Goal: Task Accomplishment & Management: Complete application form

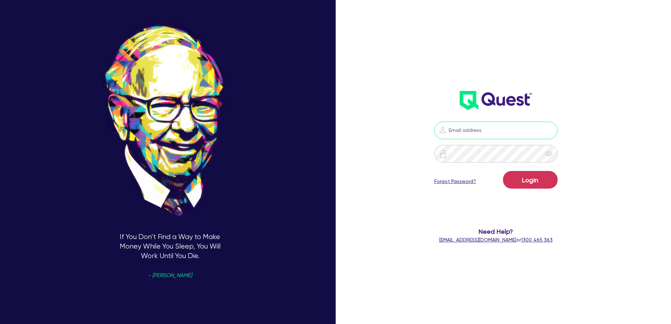
click at [474, 133] on input "email" at bounding box center [495, 131] width 123 height 18
type input "[PERSON_NAME][EMAIL_ADDRESS][DOMAIN_NAME]"
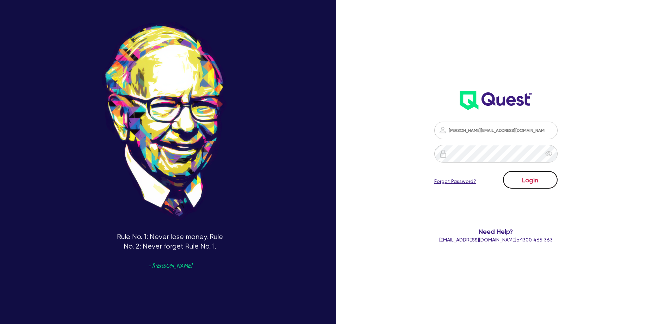
click at [542, 180] on button "Login" at bounding box center [530, 180] width 55 height 18
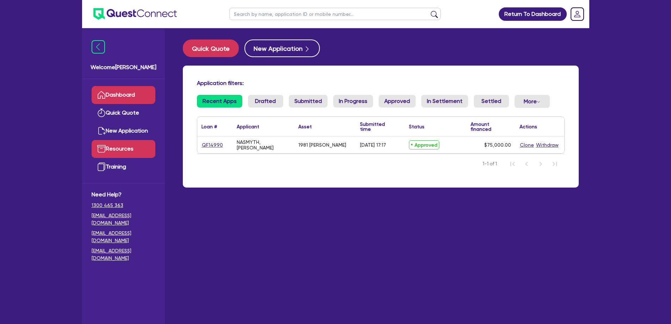
click at [134, 151] on link "Resources" at bounding box center [124, 149] width 64 height 18
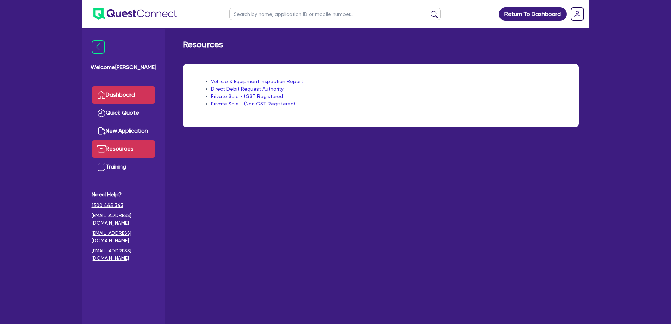
click at [123, 98] on link "Dashboard" at bounding box center [124, 95] width 64 height 18
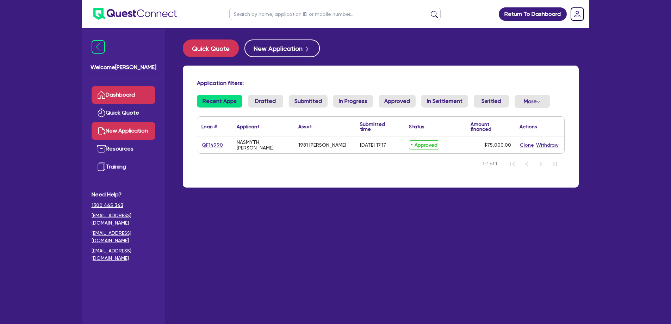
click at [123, 131] on link "New Application" at bounding box center [124, 131] width 64 height 18
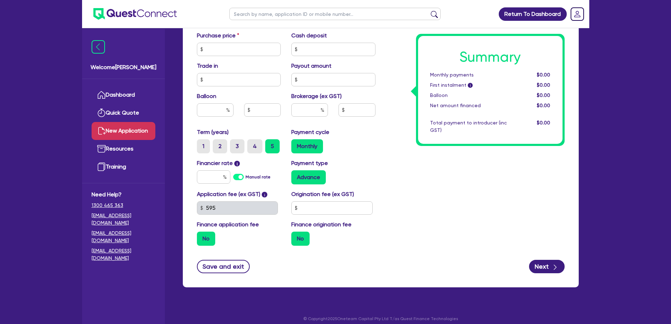
scroll to position [310, 0]
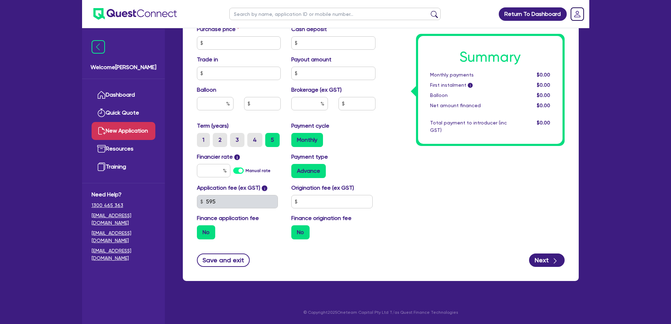
click at [246, 173] on label "Manual rate" at bounding box center [258, 170] width 25 height 6
click at [0, 0] on input "Manual rate" at bounding box center [0, 0] width 0 height 0
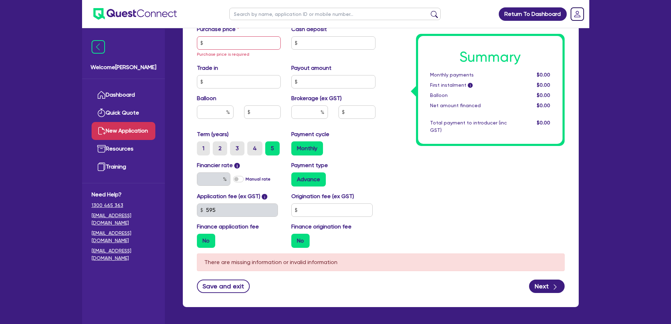
click at [246, 179] on label "Manual rate" at bounding box center [258, 179] width 25 height 6
click at [0, 0] on input "Manual rate" at bounding box center [0, 0] width 0 height 0
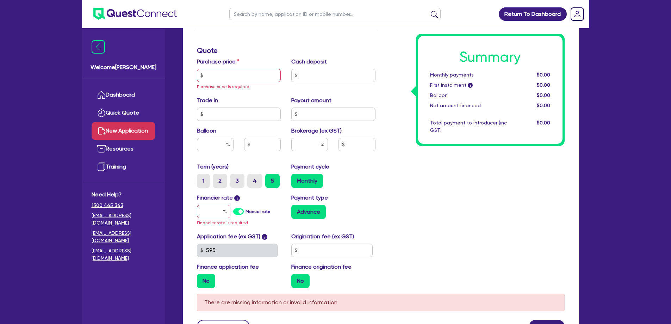
scroll to position [344, 0]
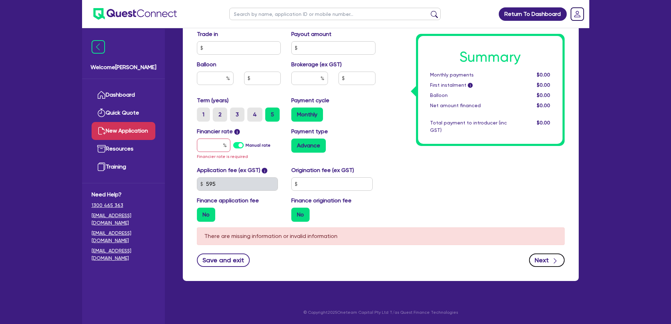
click at [549, 257] on button "Next" at bounding box center [547, 259] width 36 height 13
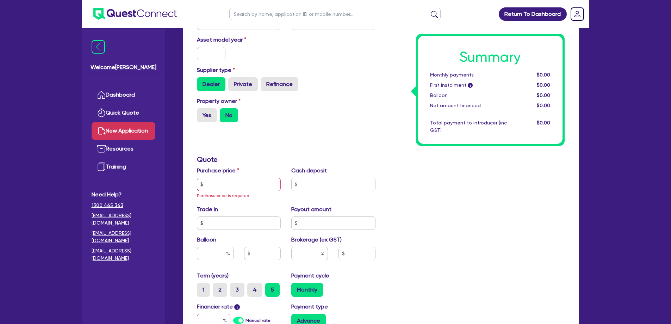
scroll to position [98, 0]
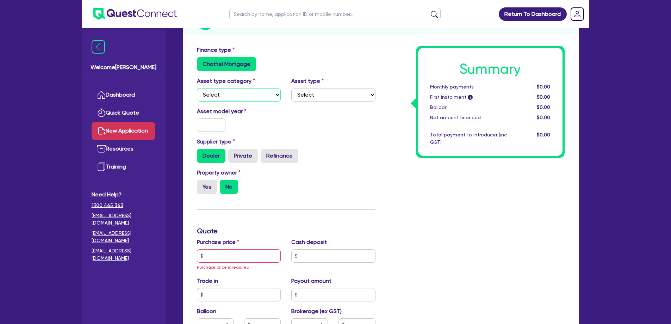
click at [247, 96] on select "Select Cars and light trucks Primary assets Secondary assets Tertiary assets" at bounding box center [239, 94] width 84 height 13
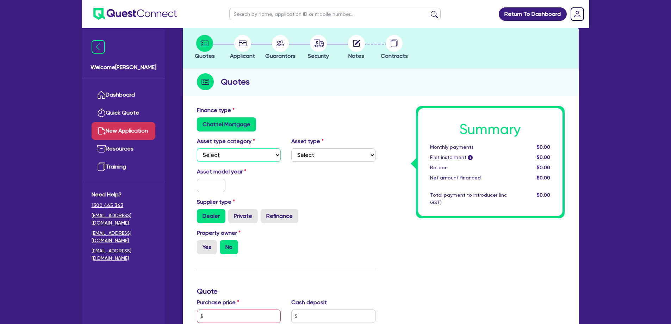
scroll to position [0, 0]
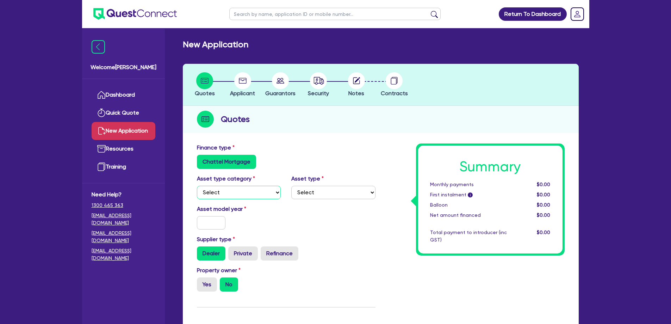
click at [245, 195] on select "Select Cars and light trucks Primary assets Secondary assets Tertiary assets" at bounding box center [239, 192] width 84 height 13
select select "CARS_AND_LIGHT_TRUCKS"
click at [197, 186] on select "Select Cars and light trucks Primary assets Secondary assets Tertiary assets" at bounding box center [239, 192] width 84 height 13
click at [351, 193] on select "Select Passenger vehicles Vans and utes Light trucks up to 4.5 tonne" at bounding box center [333, 192] width 84 height 13
click at [291, 186] on select "Select Passenger vehicles Vans and utes Light trucks up to 4.5 tonne" at bounding box center [333, 192] width 84 height 13
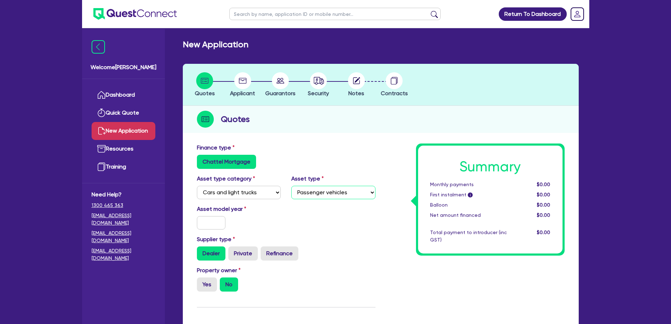
click at [335, 189] on select "Select Passenger vehicles Vans and utes Light trucks up to 4.5 tonne" at bounding box center [333, 192] width 84 height 13
select select "VANS_AND_UTES"
click at [291, 186] on select "Select Passenger vehicles Vans and utes Light trucks up to 4.5 tonne" at bounding box center [333, 192] width 84 height 13
click at [207, 220] on input "text" at bounding box center [211, 222] width 29 height 13
type input "2015"
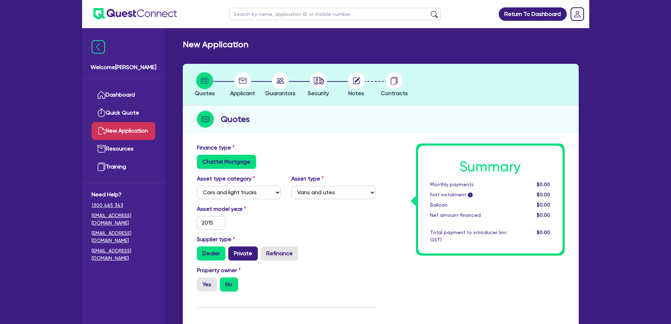
click at [249, 248] on label "Private" at bounding box center [243, 253] width 30 height 14
click at [233, 248] on input "Private" at bounding box center [230, 248] width 5 height 5
radio input "true"
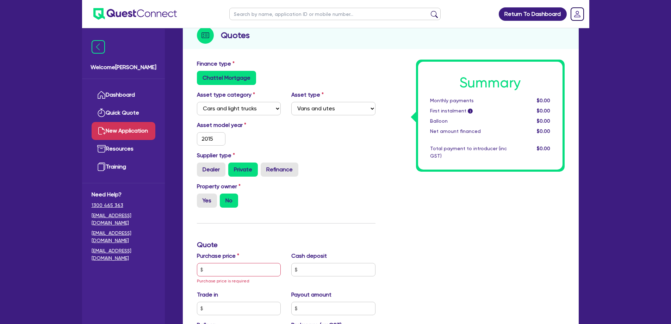
scroll to position [141, 0]
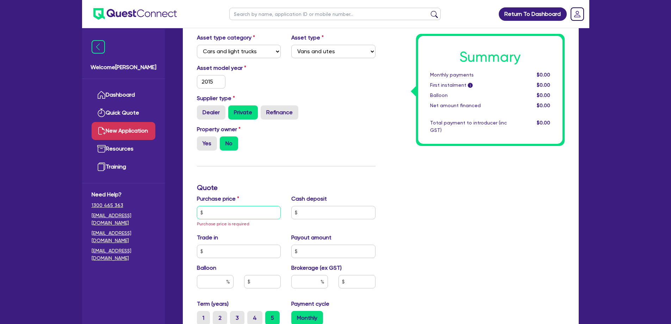
click at [257, 214] on input "text" at bounding box center [239, 212] width 84 height 13
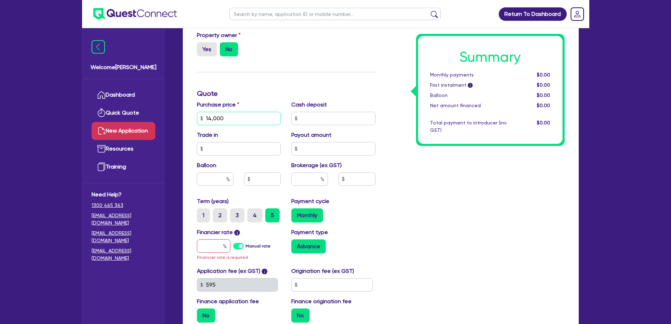
scroll to position [247, 0]
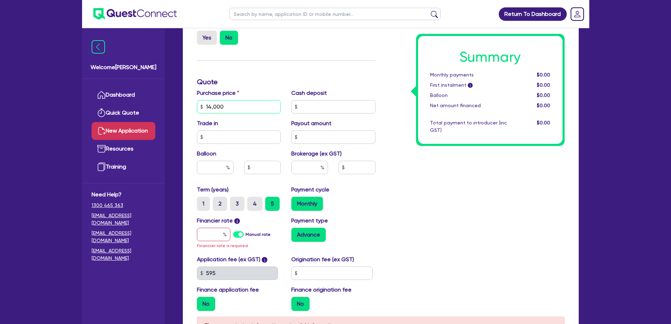
type input "14,000"
click at [309, 167] on input "text" at bounding box center [309, 167] width 37 height 13
click at [120, 144] on link "Resources" at bounding box center [124, 149] width 64 height 18
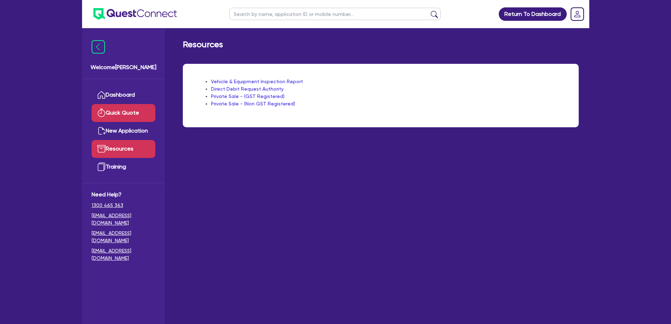
click at [126, 111] on link "Quick Quote" at bounding box center [124, 113] width 64 height 18
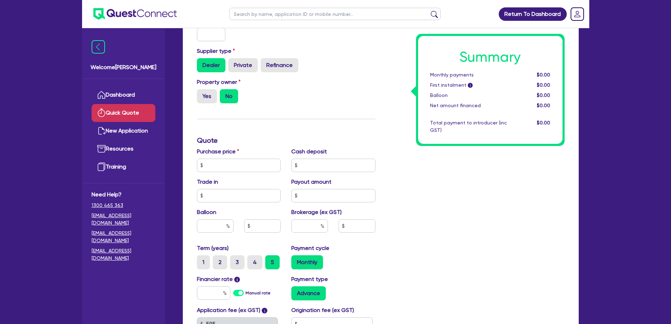
scroll to position [141, 0]
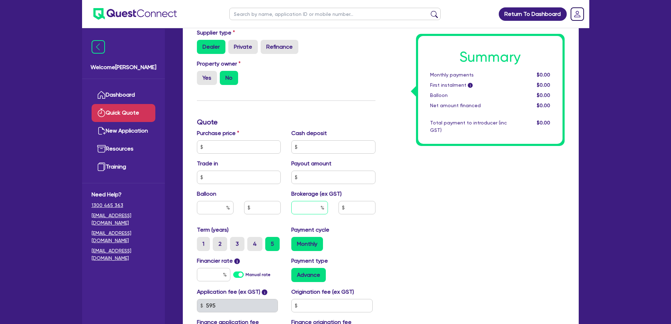
click at [315, 208] on input "text" at bounding box center [309, 207] width 37 height 13
type input "10"
click at [453, 225] on div "Summary Monthly payments $0.00 First instalment i $0.00 Balloon $0.00 Net amoun…" at bounding box center [475, 143] width 189 height 412
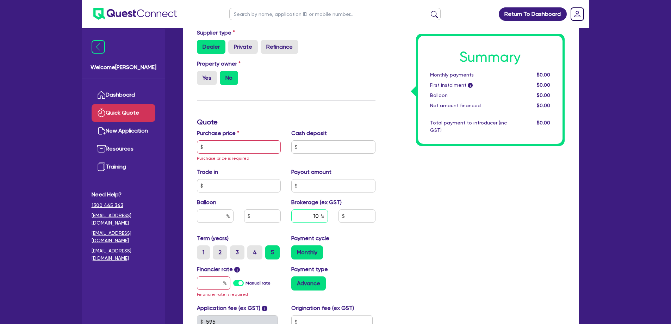
click at [309, 216] on input "10" at bounding box center [309, 215] width 37 height 13
drag, startPoint x: 225, startPoint y: 153, endPoint x: 235, endPoint y: 150, distance: 9.9
click at [225, 153] on input "text" at bounding box center [239, 146] width 84 height 13
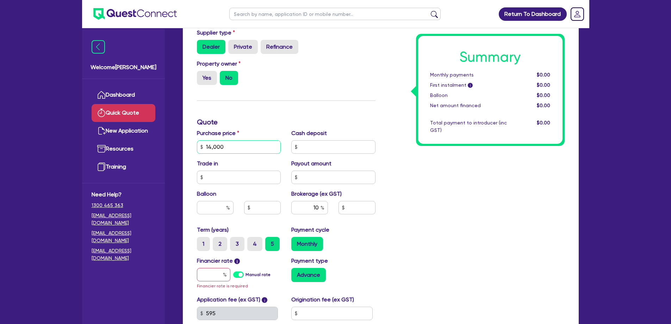
type input "14,000"
click at [461, 211] on div "Summary Monthly payments $0.00 First instalment i $0.00 Balloon $0.00 Net amoun…" at bounding box center [475, 147] width 189 height 420
drag, startPoint x: 310, startPoint y: 211, endPoint x: 344, endPoint y: 210, distance: 34.5
click at [344, 210] on div "10" at bounding box center [333, 210] width 95 height 19
type input "20"
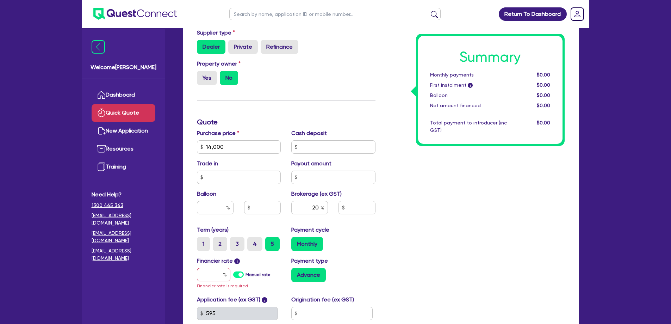
click at [460, 210] on div "Summary Monthly payments $0.00 First instalment i $0.00 Balloon $0.00 Net amoun…" at bounding box center [475, 147] width 189 height 420
click at [129, 147] on link "Resources" at bounding box center [124, 149] width 64 height 18
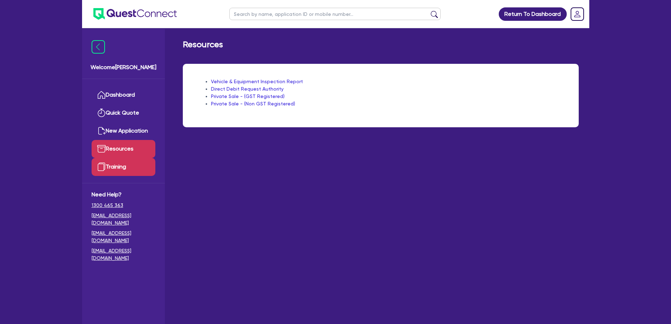
click at [121, 166] on link "Training" at bounding box center [124, 167] width 64 height 18
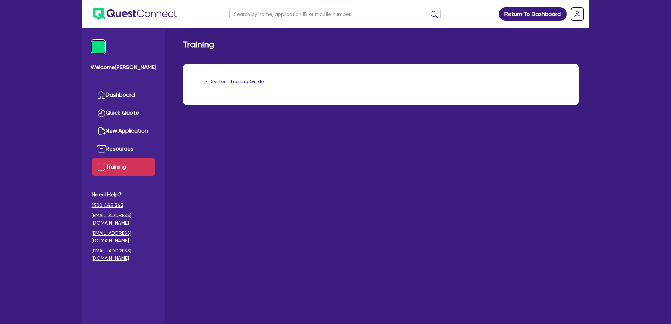
click at [101, 48] on img at bounding box center [98, 46] width 13 height 13
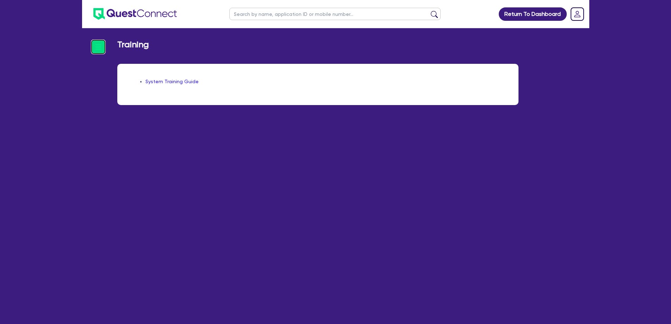
click at [98, 44] on img at bounding box center [98, 46] width 13 height 13
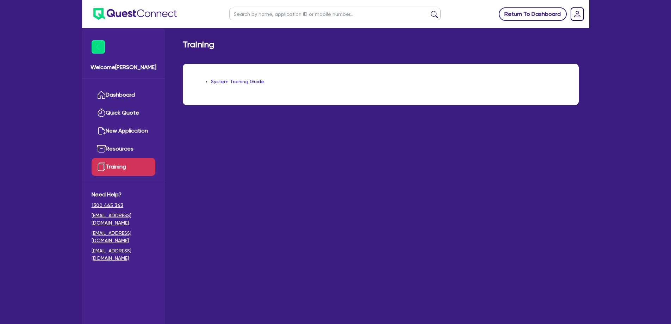
click at [545, 13] on link "Return To Dashboard" at bounding box center [533, 13] width 68 height 13
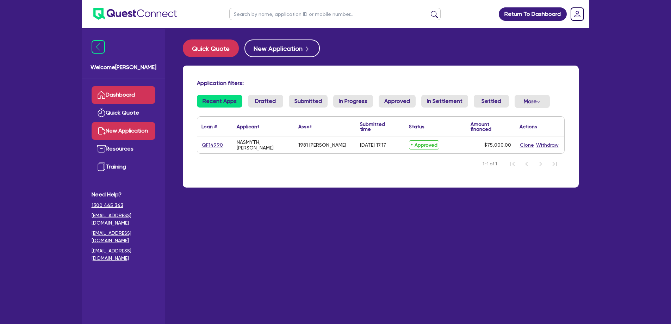
click at [123, 129] on link "New Application" at bounding box center [124, 131] width 64 height 18
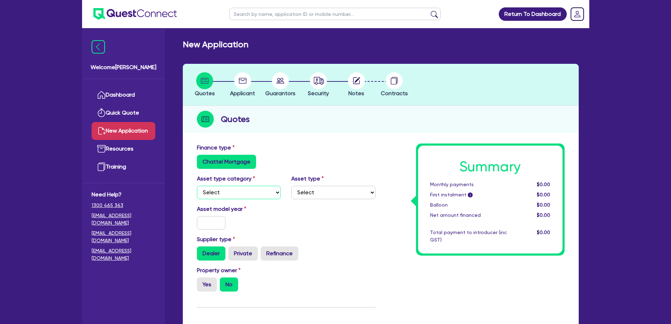
click at [243, 197] on select "Select Cars and light trucks Primary assets Secondary assets Tertiary assets" at bounding box center [239, 192] width 84 height 13
select select "CARS_AND_LIGHT_TRUCKS"
click at [197, 186] on select "Select Cars and light trucks Primary assets Secondary assets Tertiary assets" at bounding box center [239, 192] width 84 height 13
click at [321, 196] on select "Select Passenger vehicles Vans and utes Light trucks up to 4.5 tonne" at bounding box center [333, 192] width 84 height 13
select select "VANS_AND_UTES"
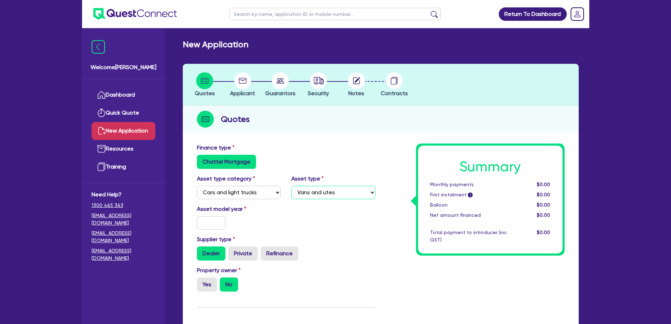
click at [291, 186] on select "Select Passenger vehicles Vans and utes Light trucks up to 4.5 tonne" at bounding box center [333, 192] width 84 height 13
click at [210, 223] on input "text" at bounding box center [211, 222] width 29 height 13
type input "2015"
click at [323, 237] on div "Supplier type Dealer Private Refinance" at bounding box center [286, 247] width 189 height 25
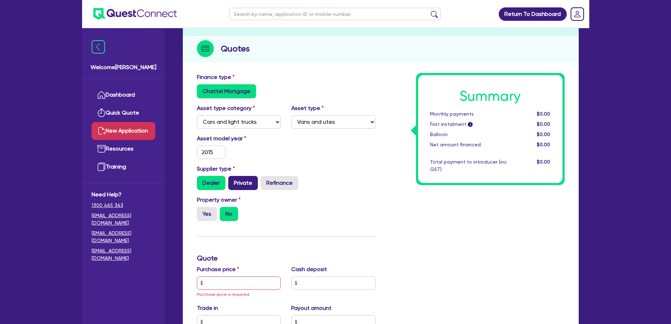
click at [246, 186] on label "Private" at bounding box center [243, 183] width 30 height 14
click at [233, 180] on input "Private" at bounding box center [230, 178] width 5 height 5
radio input "true"
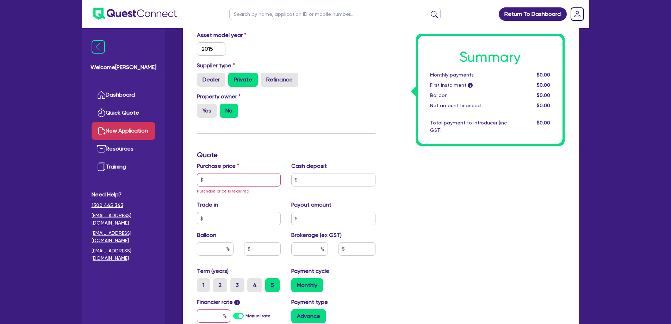
scroll to position [176, 0]
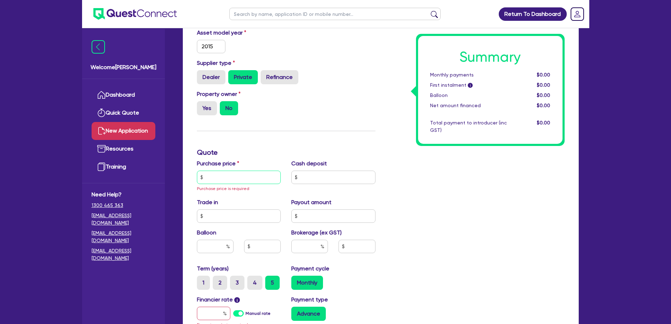
click at [251, 176] on input "text" at bounding box center [239, 176] width 84 height 13
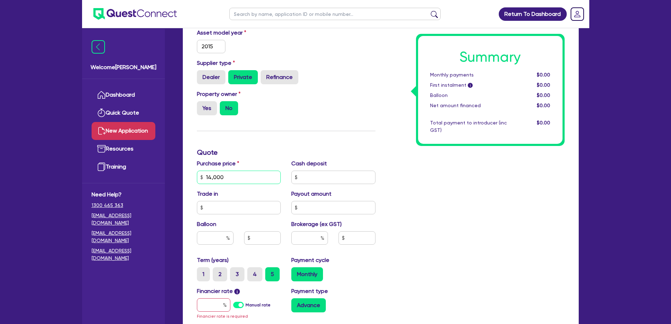
type input "14,000"
click at [302, 239] on input "text" at bounding box center [309, 237] width 37 height 13
click at [211, 300] on input "text" at bounding box center [213, 304] width 33 height 13
paste input "17.95"
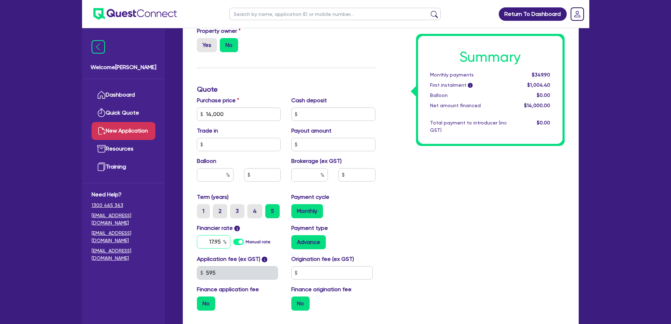
scroll to position [247, 0]
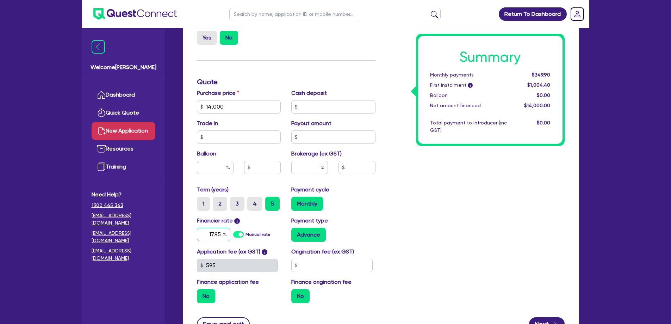
type input "17.95"
click at [309, 169] on input "text" at bounding box center [309, 167] width 37 height 13
type input "1"
type input "140"
type input "1"
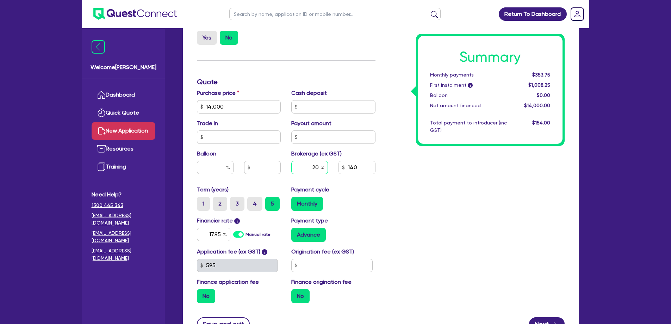
type input "20"
click at [453, 212] on div "Summary Monthly payments $353.75 First instalment i $1,008.25 Balloon $0.00 Net…" at bounding box center [475, 103] width 189 height 412
type input "2,800"
click at [305, 167] on input "20" at bounding box center [309, 167] width 37 height 13
type input "0"
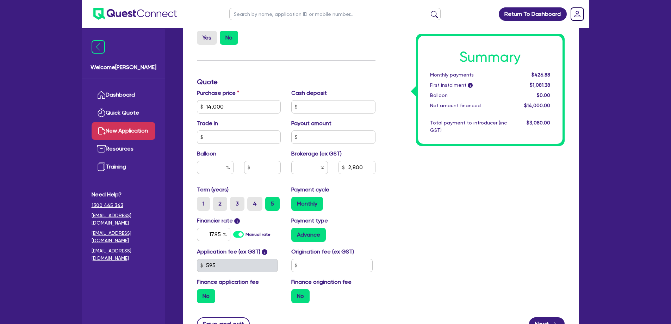
type input "2,800"
click at [316, 165] on input "text" at bounding box center [309, 167] width 37 height 13
type input "10"
click at [442, 210] on div "Summary Monthly payments $349.90 First instalment i $1,004.40 Balloon $0.00 Net…" at bounding box center [475, 103] width 189 height 412
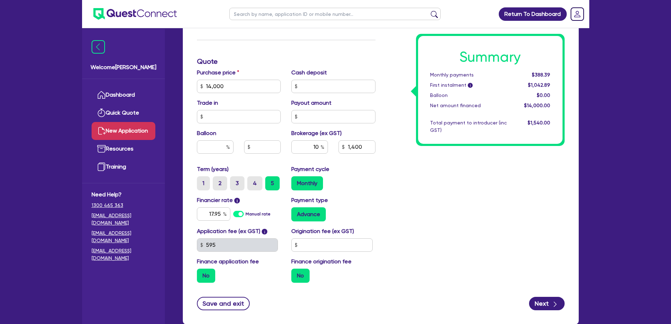
scroll to position [310, 0]
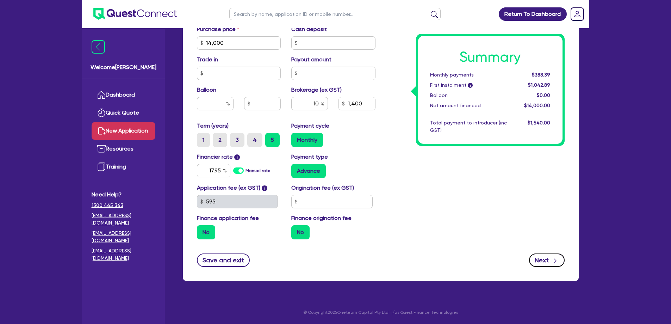
click at [546, 258] on button "Next" at bounding box center [547, 259] width 36 height 13
type input "1,400"
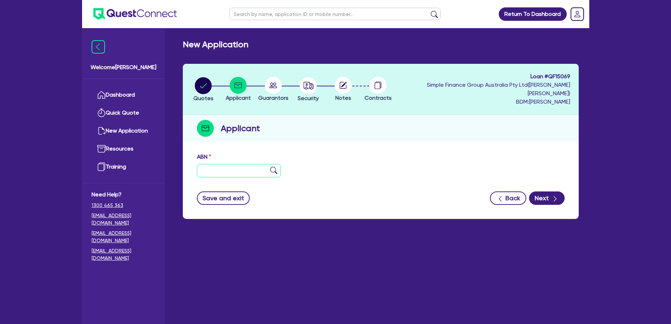
click at [241, 164] on input "text" at bounding box center [239, 170] width 84 height 13
click at [233, 164] on input "text" at bounding box center [239, 170] width 84 height 13
paste input "41 805 855 013"
type input "41 805 855 013"
click at [274, 167] on img at bounding box center [273, 170] width 7 height 7
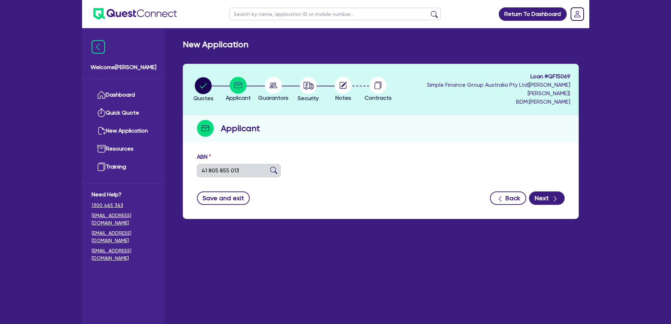
type input "[PERSON_NAME]"
type input "J&T Total Services"
select select "SOLE_TRADER"
type input "[DATE]"
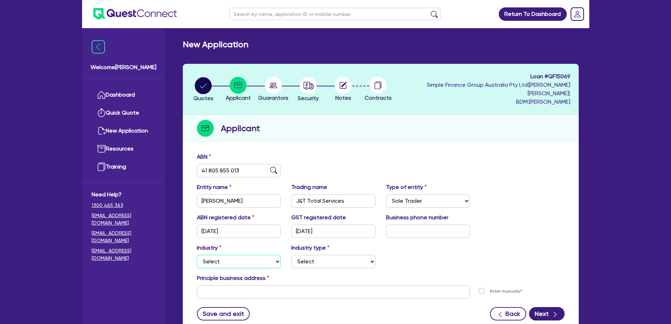
click at [242, 258] on select "Select Accomodation & Food Services Administrative & Support Services Agricultu…" at bounding box center [239, 261] width 84 height 13
click at [197, 255] on select "Select Accomodation & Food Services Administrative & Support Services Agricultu…" at bounding box center [239, 261] width 84 height 13
drag, startPoint x: 353, startPoint y: 252, endPoint x: 348, endPoint y: 252, distance: 4.2
click at [352, 255] on select "Select Taxi & Luxury Car Services Passengers & Freight Transport Services Posta…" at bounding box center [333, 261] width 84 height 13
click at [257, 255] on select "Select Accomodation & Food Services Administrative & Support Services Agricultu…" at bounding box center [239, 261] width 84 height 13
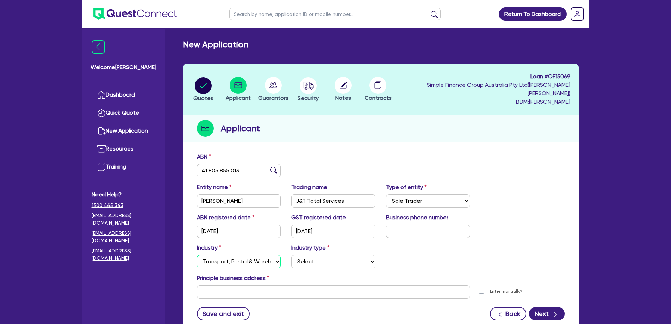
select select "RETAIL_WHOLESALE_TRADE"
click at [197, 255] on select "Select Accomodation & Food Services Administrative & Support Services Agricultu…" at bounding box center [239, 261] width 84 height 13
click at [337, 255] on select "Select Electrical, Electronic & Whitegoods Floor Coverings, Furniture & Housewa…" at bounding box center [333, 261] width 84 height 13
select select "MOTOR_VEHICLES"
click at [291, 255] on select "Select Electrical, Electronic & Whitegoods Floor Coverings, Furniture & Housewa…" at bounding box center [333, 261] width 84 height 13
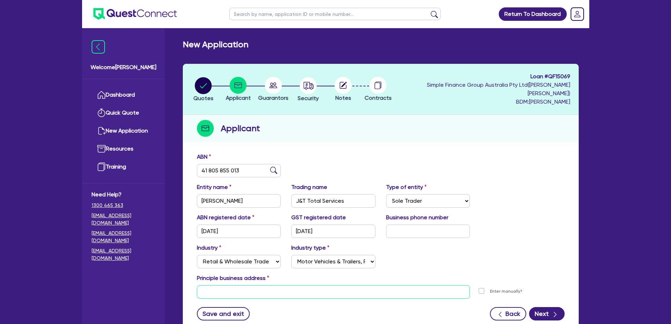
click at [221, 286] on input "text" at bounding box center [333, 291] width 273 height 13
drag, startPoint x: 260, startPoint y: 291, endPoint x: 263, endPoint y: 285, distance: 6.4
click at [260, 287] on form "ABN 41 805 855 013 Entity name [PERSON_NAME] Trading name J&T Total Services Ty…" at bounding box center [381, 237] width 368 height 168
click at [264, 285] on input "text" at bounding box center [333, 291] width 273 height 13
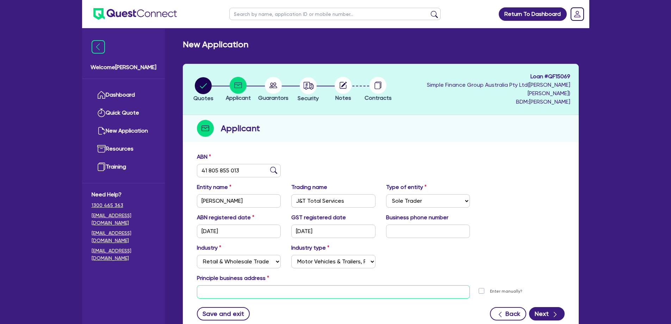
paste input "[STREET_ADDRESS]"
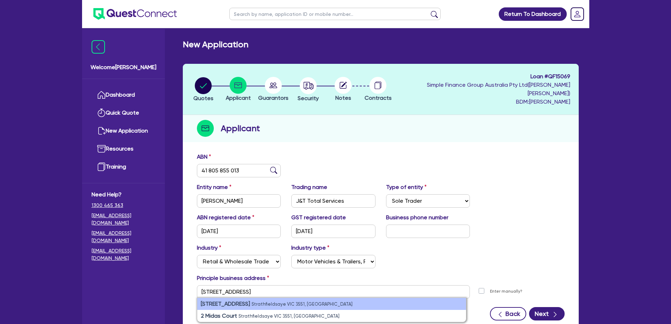
click at [319, 298] on li "[STREET_ADDRESS]" at bounding box center [331, 304] width 269 height 12
type input "[STREET_ADDRESS]"
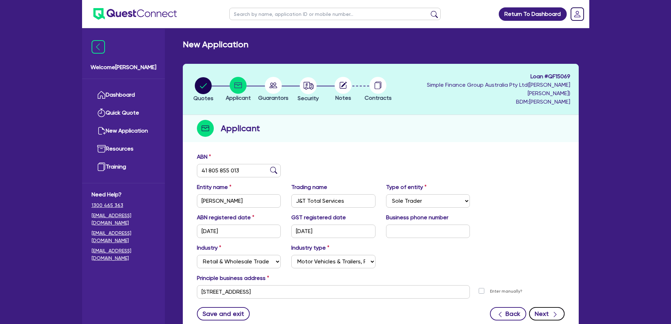
click at [550, 307] on button "Next" at bounding box center [547, 313] width 36 height 13
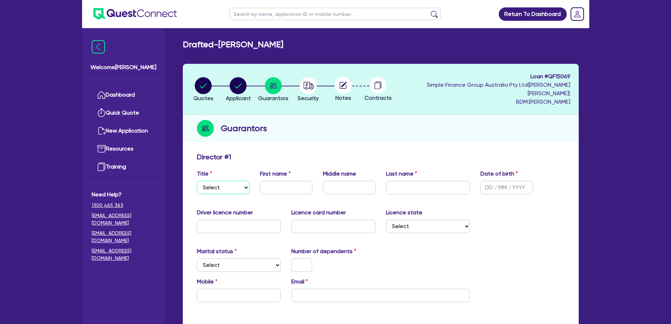
click at [238, 182] on select "Select Mr Mrs Ms Miss Dr" at bounding box center [223, 187] width 52 height 13
select select "MR"
click at [197, 181] on select "Select Mr Mrs Ms Miss Dr" at bounding box center [223, 187] width 52 height 13
click at [286, 181] on input "text" at bounding box center [286, 187] width 52 height 13
type input "Jasper"
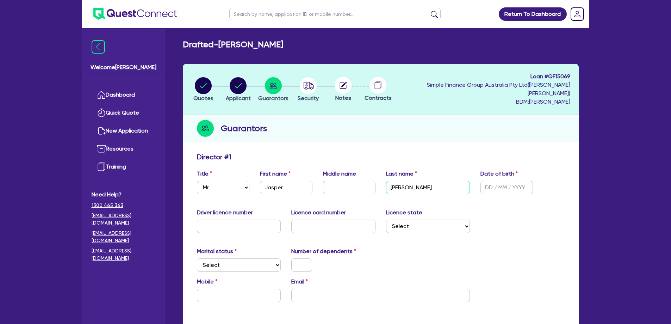
type input "[PERSON_NAME]"
type input "[DATE]"
click at [237, 223] on input "text" at bounding box center [239, 225] width 84 height 13
drag, startPoint x: 256, startPoint y: 213, endPoint x: 264, endPoint y: 214, distance: 7.5
click at [256, 219] on input "text" at bounding box center [239, 225] width 84 height 13
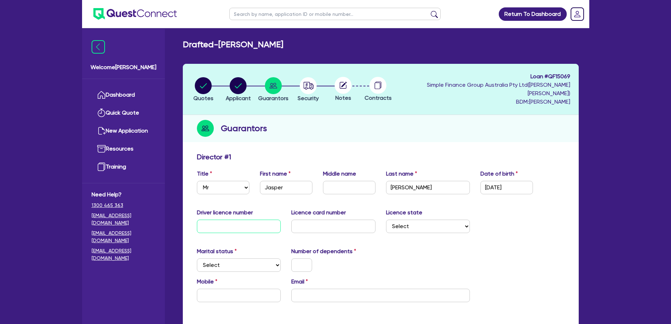
paste input "036848844"
type input "036848844"
click at [320, 219] on input "text" at bounding box center [333, 225] width 84 height 13
click at [323, 220] on input "text" at bounding box center [333, 225] width 84 height 13
paste input "P3323023"
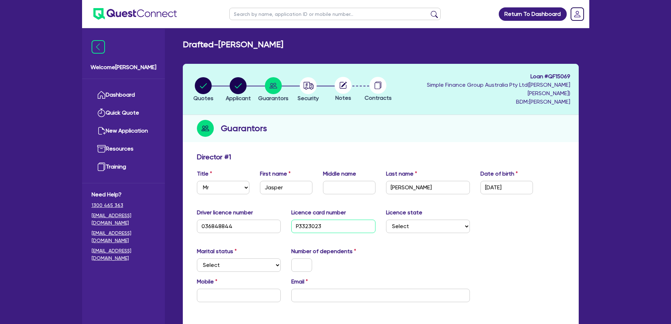
type input "P3323023"
click at [445, 219] on select "Select [GEOGRAPHIC_DATA] [GEOGRAPHIC_DATA] [GEOGRAPHIC_DATA] [GEOGRAPHIC_DATA] …" at bounding box center [428, 225] width 84 height 13
select select "VIC"
click at [386, 219] on select "Select [GEOGRAPHIC_DATA] [GEOGRAPHIC_DATA] [GEOGRAPHIC_DATA] [GEOGRAPHIC_DATA] …" at bounding box center [428, 225] width 84 height 13
click at [246, 258] on select "Select Single Married De Facto / Partner" at bounding box center [239, 264] width 84 height 13
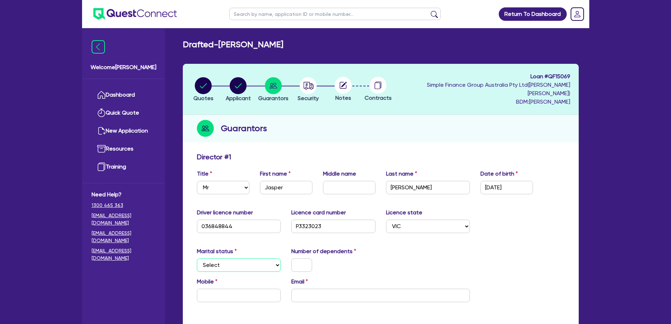
select select "MARRIED"
click at [197, 258] on select "Select Single Married De Facto / Partner" at bounding box center [239, 264] width 84 height 13
click at [301, 258] on input "text" at bounding box center [301, 264] width 21 height 13
click at [251, 288] on input "text" at bounding box center [239, 294] width 84 height 13
click at [227, 288] on input "text" at bounding box center [239, 294] width 84 height 13
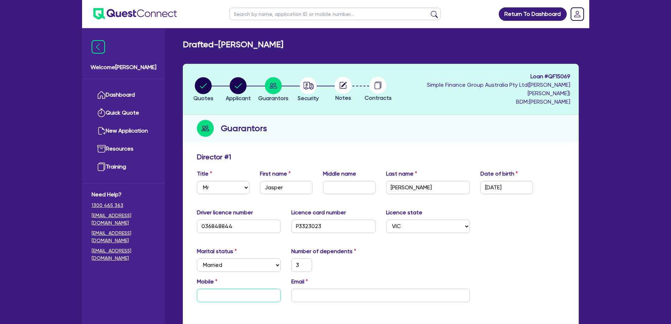
paste input "0402 925 903"
type input "3"
type input "0402 925 903"
click at [318, 288] on input "email" at bounding box center [380, 294] width 179 height 13
click at [344, 288] on input "email" at bounding box center [380, 294] width 179 height 13
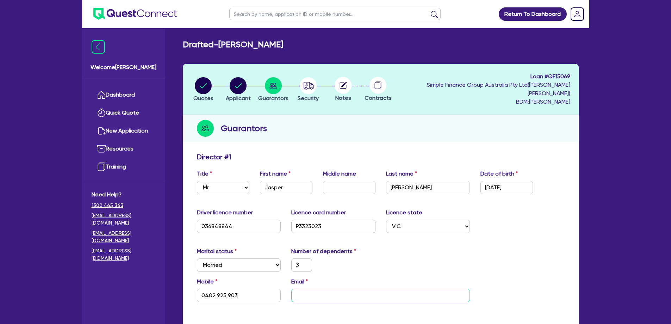
paste input "[EMAIL_ADDRESS][DOMAIN_NAME]"
type input "3"
type input "0402 925 903"
type input "[EMAIL_ADDRESS][DOMAIN_NAME]"
drag, startPoint x: 475, startPoint y: 234, endPoint x: 478, endPoint y: 242, distance: 8.7
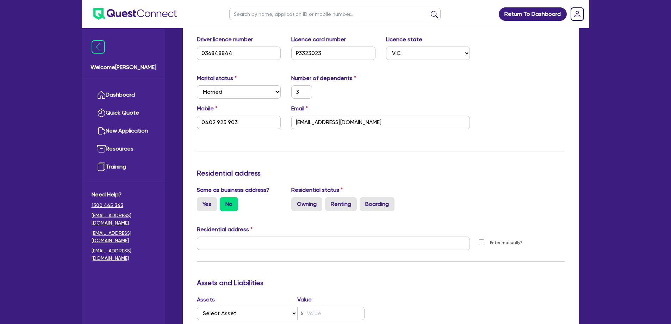
scroll to position [176, 0]
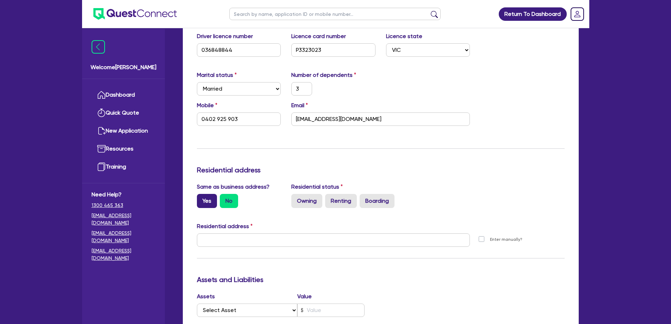
click at [211, 194] on label "Yes" at bounding box center [207, 201] width 20 height 14
click at [201, 194] on input "Yes" at bounding box center [199, 196] width 5 height 5
radio input "true"
type input "3"
type input "0402 925 903"
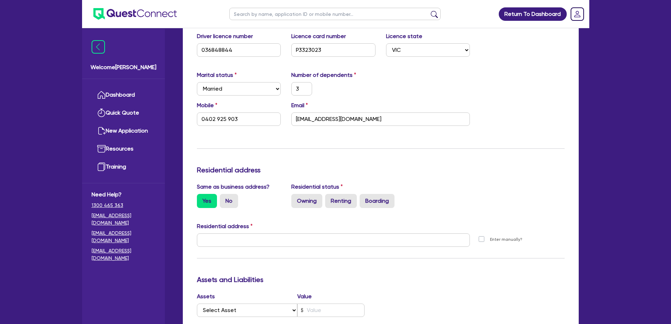
type input "[STREET_ADDRESS]"
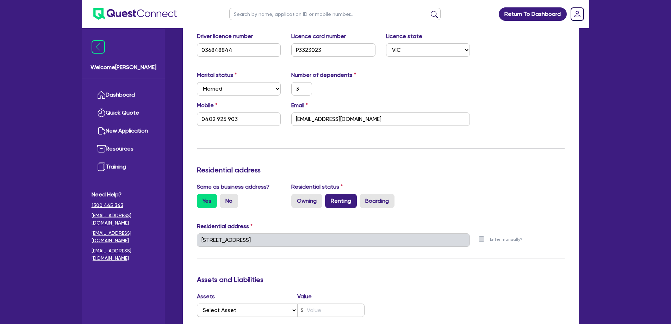
click at [346, 194] on label "Renting" at bounding box center [341, 201] width 32 height 14
click at [330, 194] on input "Renting" at bounding box center [327, 196] width 5 height 5
radio input "true"
type input "3"
type input "0402 925 903"
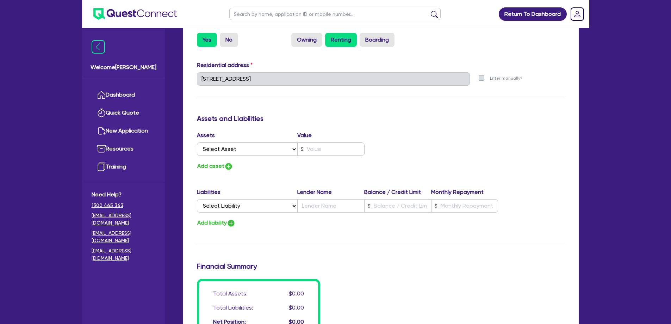
scroll to position [352, 0]
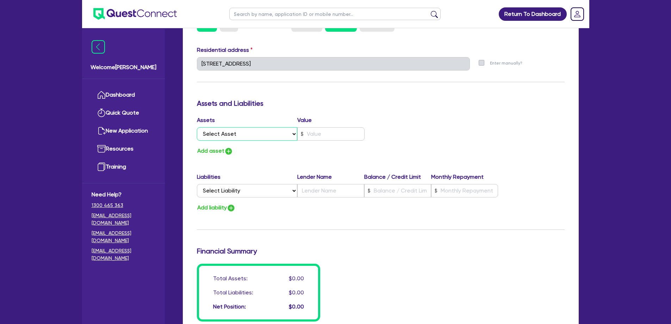
click at [230, 127] on select "Select Asset Cash Property Investment property Vehicle Truck Trailer Equipment …" at bounding box center [247, 133] width 101 height 13
click at [255, 127] on select "Select Asset Cash Property Investment property Vehicle Truck Trailer Equipment …" at bounding box center [247, 133] width 101 height 13
select select "VEHICLE"
click at [197, 127] on select "Select Asset Cash Property Investment property Vehicle Truck Trailer Equipment …" at bounding box center [247, 133] width 101 height 13
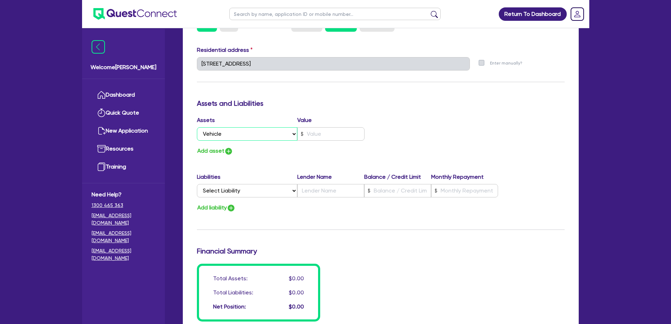
type input "3"
type input "0402 925 903"
click at [229, 147] on img "button" at bounding box center [228, 151] width 8 height 8
type input "3"
type input "0402 925 903"
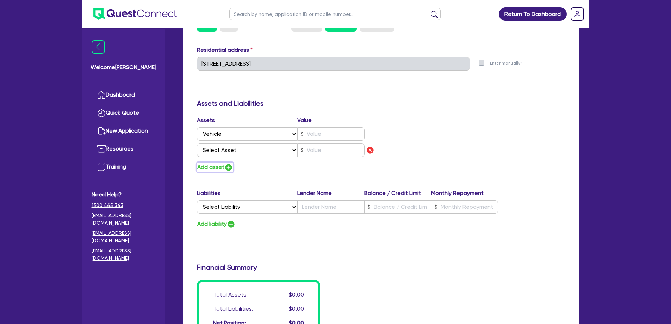
click at [226, 163] on img "button" at bounding box center [228, 167] width 8 height 8
type input "3"
type input "0402 925 903"
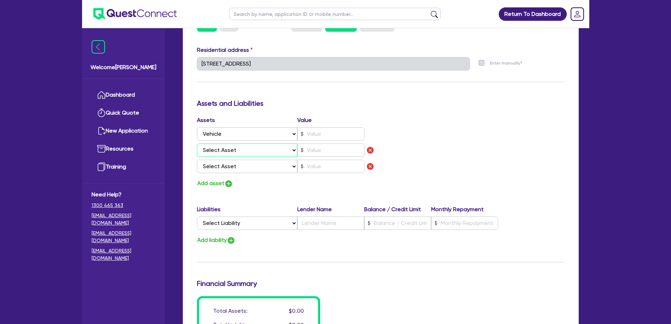
click at [228, 143] on select "Select Asset Cash Property Investment property Vehicle Truck Trailer Equipment …" at bounding box center [247, 149] width 101 height 13
select select "VEHICLE"
click at [197, 143] on select "Select Asset Cash Property Investment property Vehicle Truck Trailer Equipment …" at bounding box center [247, 149] width 101 height 13
type input "3"
type input "0402 925 903"
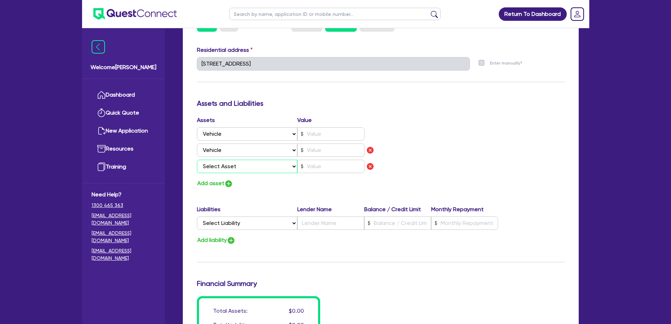
click at [222, 160] on select "Select Asset Cash Property Investment property Vehicle Truck Trailer Equipment …" at bounding box center [247, 166] width 101 height 13
select select "VEHICLE"
click at [197, 160] on select "Select Asset Cash Property Investment property Vehicle Truck Trailer Equipment …" at bounding box center [247, 166] width 101 height 13
type input "3"
type input "0402 925 903"
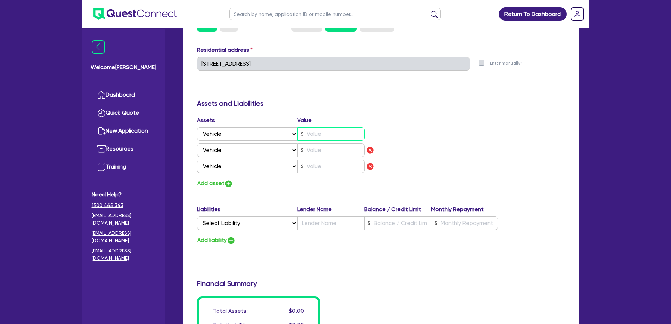
click at [328, 128] on input "text" at bounding box center [330, 133] width 67 height 13
type input "3"
type input "0402 925 903"
type input "1"
type input "3"
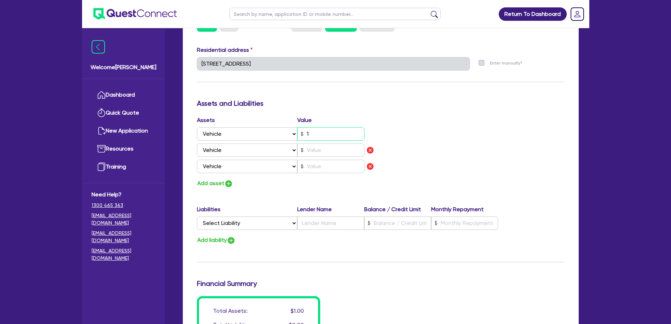
type input "0402 925 903"
type input "10"
type input "3"
type input "0402 925 903"
type input "100"
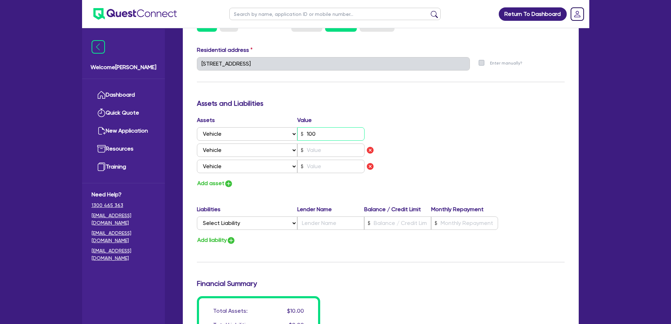
type input "3"
type input "0402 925 903"
type input "1,000"
type input "3"
type input "0402 925 903"
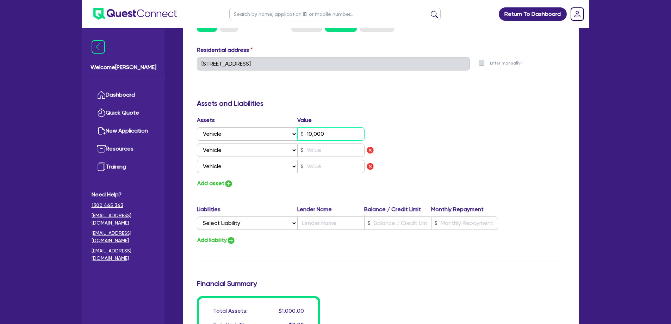
type input "10,000"
type input "3"
type input "0402 925 903"
type input "10,000"
type input "8"
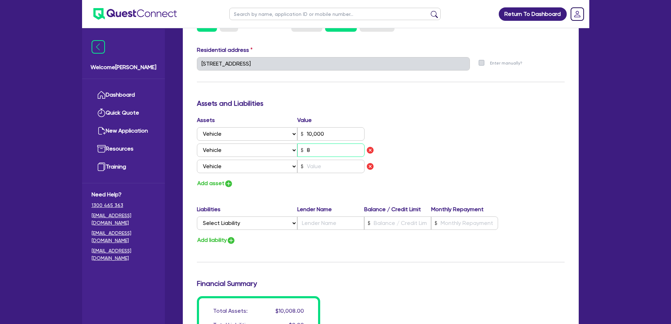
type input "3"
type input "0402 925 903"
type input "10,000"
type input "80"
type input "3"
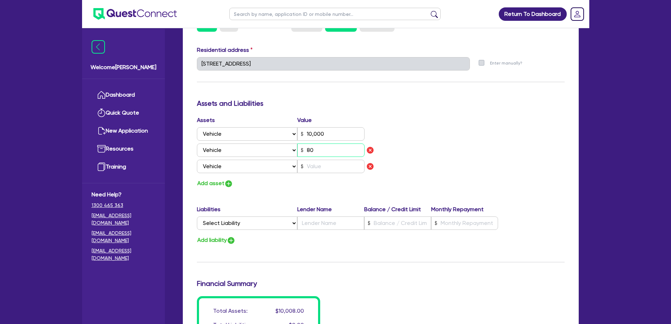
type input "0402 925 903"
type input "10,000"
type input "800"
type input "3"
type input "0402 925 903"
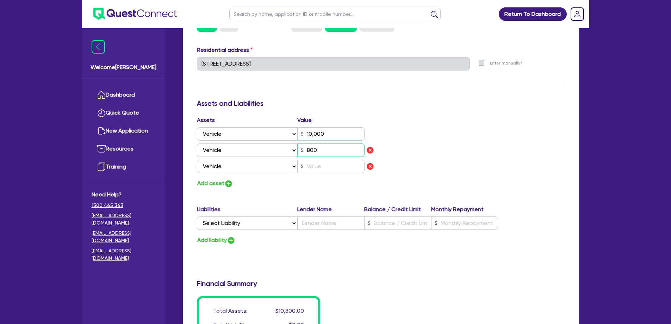
type input "10,000"
type input "8,000"
click at [319, 160] on input "text" at bounding box center [330, 166] width 67 height 13
type input "3"
type input "0402 925 903"
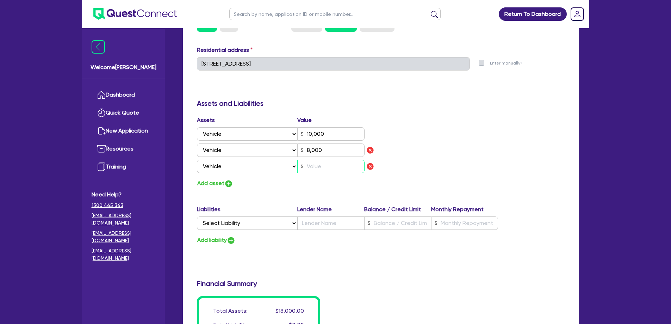
type input "10,000"
type input "8,000"
type input "2"
type input "3"
type input "0402 925 903"
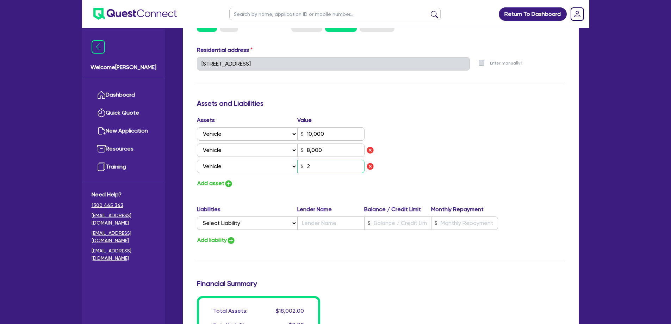
type input "10,000"
type input "8,000"
type input "20"
type input "3"
type input "0402 925 903"
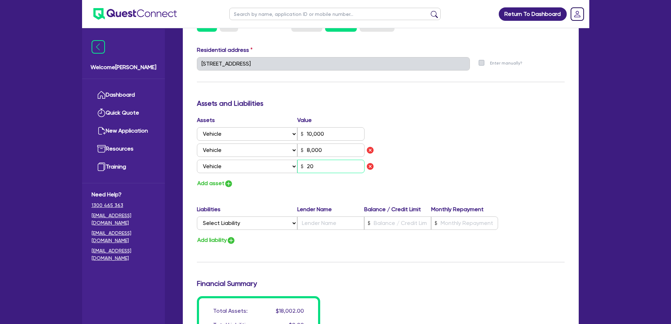
type input "10,000"
type input "8,000"
type input "200"
type input "3"
type input "0402 925 903"
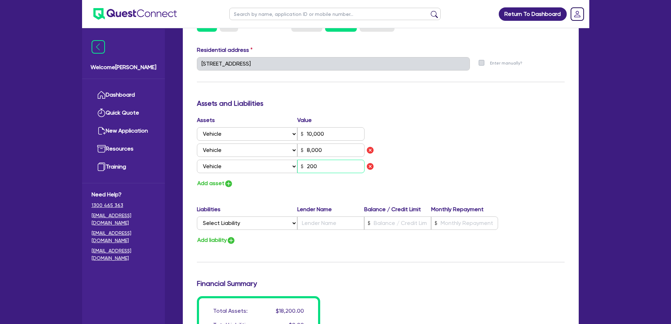
type input "10,000"
type input "8,000"
type input "2,000"
click at [227, 179] on img "button" at bounding box center [228, 183] width 8 height 8
type input "3"
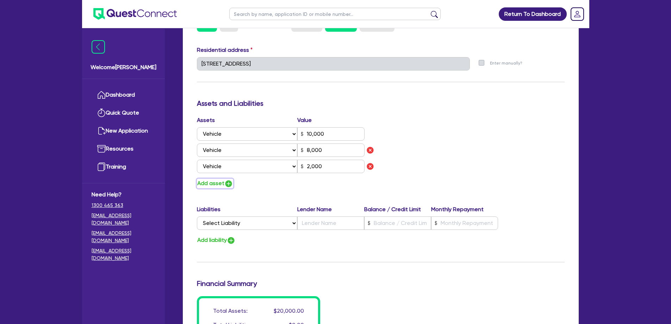
type input "0402 925 903"
type input "10,000"
type input "8,000"
type input "2,000"
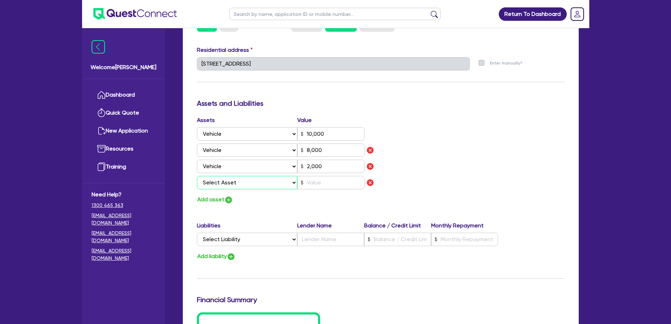
click at [236, 176] on select "Select Asset Cash Property Investment property Vehicle Truck Trailer Equipment …" at bounding box center [247, 182] width 101 height 13
select select "VEHICLE"
click at [197, 176] on select "Select Asset Cash Property Investment property Vehicle Truck Trailer Equipment …" at bounding box center [247, 182] width 101 height 13
type input "3"
type input "0402 925 903"
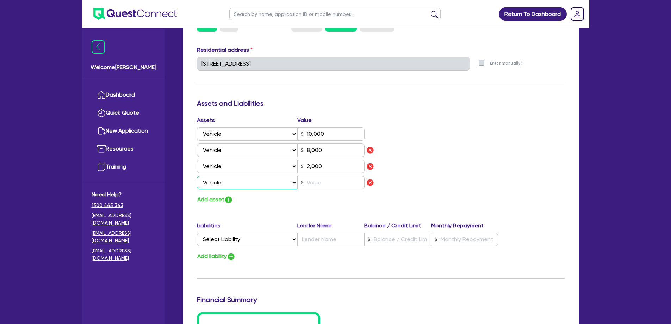
type input "10,000"
type input "8,000"
type input "2,000"
click at [338, 176] on input "text" at bounding box center [330, 182] width 67 height 13
type input "3"
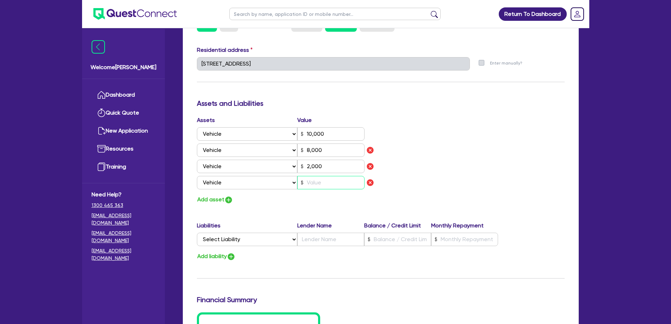
type input "0402 925 903"
type input "10,000"
type input "8,000"
type input "2,000"
type input "1"
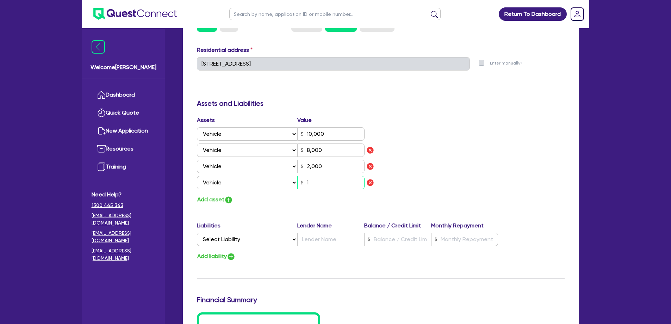
type input "3"
type input "0402 925 903"
type input "10,000"
type input "8,000"
type input "2,000"
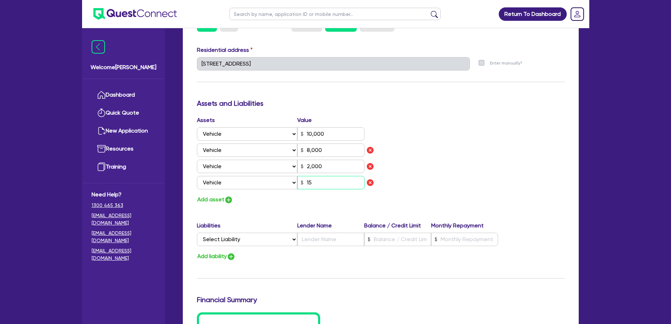
type input "150"
type input "3"
type input "0402 925 903"
type input "10,000"
type input "8,000"
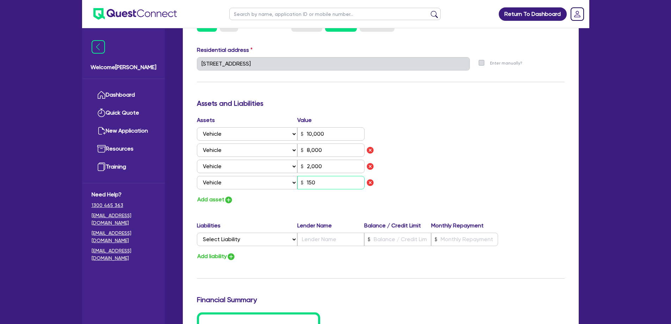
type input "2,000"
type input "3"
type input "0402 925 903"
type input "10,000"
type input "8,000"
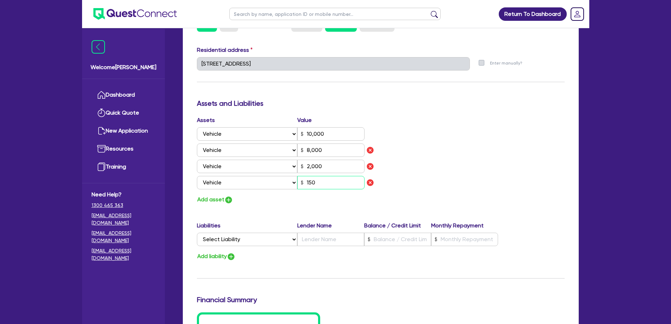
type input "2,000"
type input "1,500"
type input "3"
type input "0402 925 903"
type input "10,000"
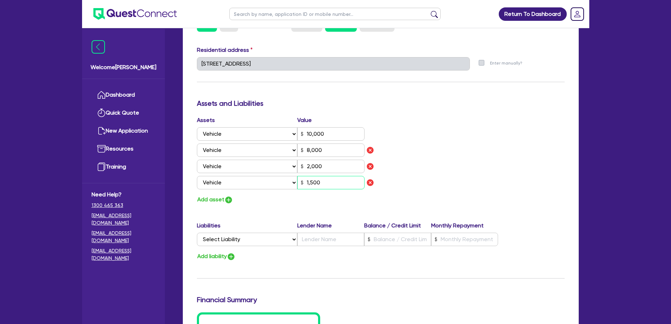
type input "8,000"
type input "2,000"
type input "15,000"
type input "3"
type input "0402 925 903"
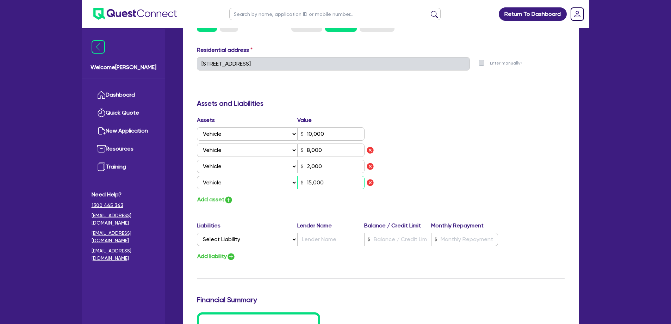
type input "10,000"
type input "8,000"
type input "2,000"
type input "1,500"
type input "3"
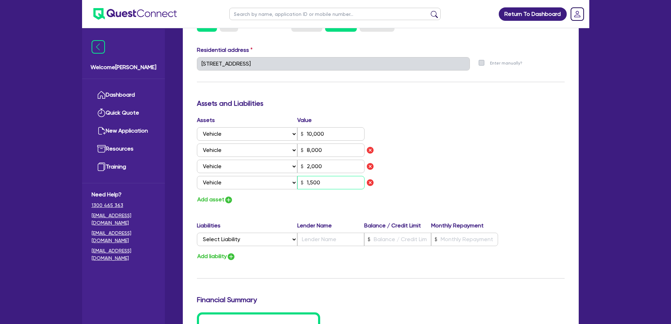
type input "0402 925 903"
type input "10,000"
type input "8,000"
type input "2,000"
type input "150"
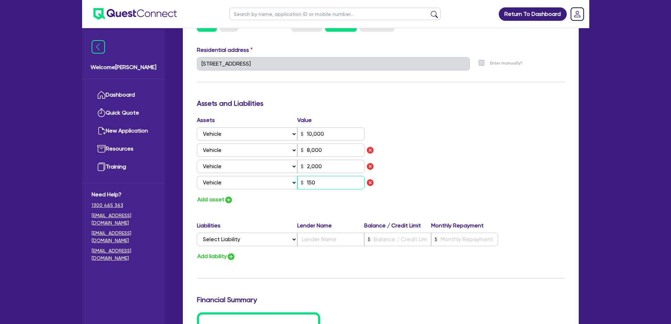
type input "3"
type input "0402 925 903"
type input "10,000"
type input "8,000"
type input "2,000"
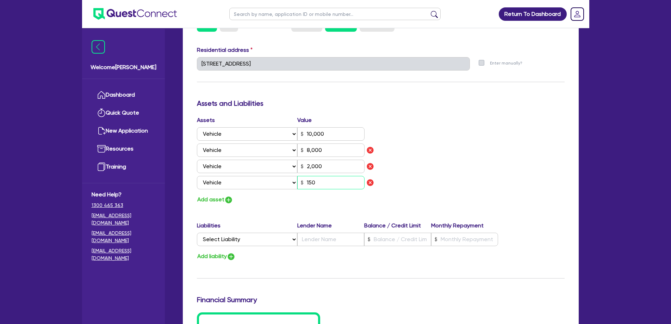
type input "15"
type input "3"
type input "0402 925 903"
type input "10,000"
type input "8,000"
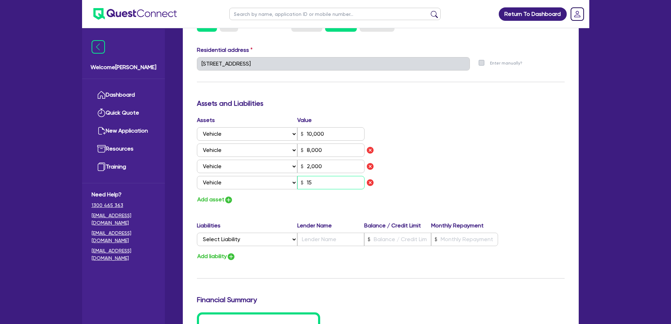
type input "2,000"
type input "1"
type input "3"
type input "0402 925 903"
type input "10,000"
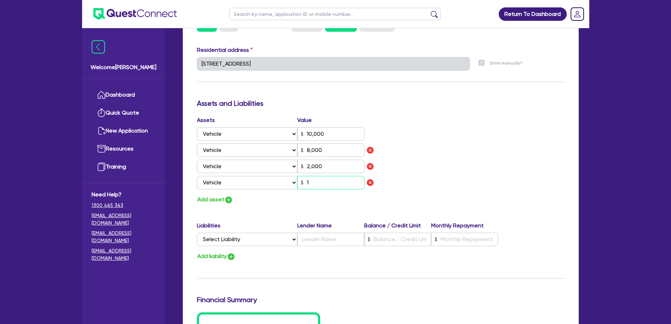
type input "8,000"
type input "2,000"
type input "3"
type input "0402 925 903"
type input "10,000"
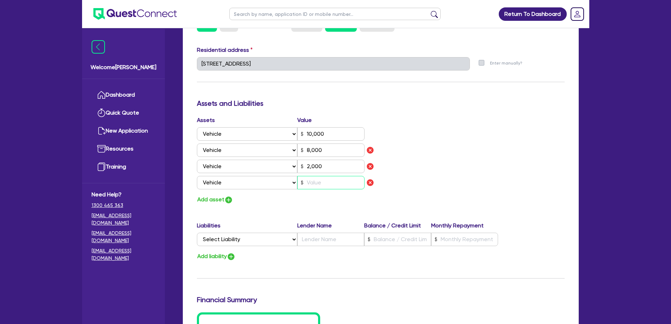
type input "8,000"
type input "2,000"
type input "2"
type input "3"
type input "0402 925 903"
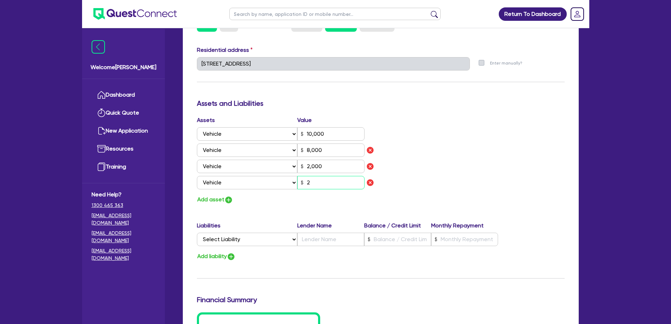
type input "10,000"
type input "8,000"
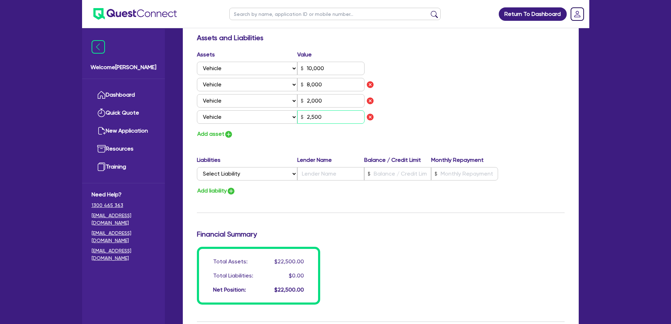
scroll to position [423, 0]
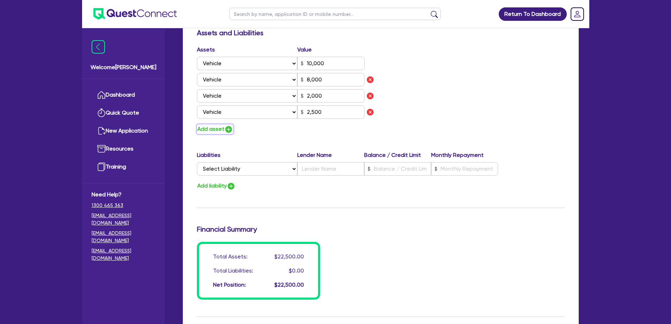
click at [217, 124] on button "Add asset" at bounding box center [215, 129] width 36 height 10
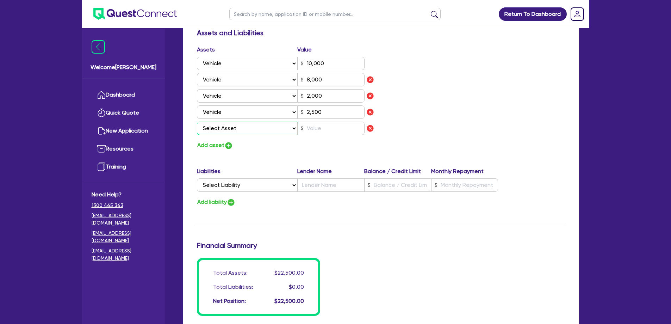
click at [222, 122] on select "Select Asset Cash Property Investment property Vehicle Truck Trailer Equipment …" at bounding box center [247, 128] width 101 height 13
click at [197, 122] on select "Select Asset Cash Property Investment property Vehicle Truck Trailer Equipment …" at bounding box center [247, 128] width 101 height 13
click at [319, 122] on input "text" at bounding box center [330, 128] width 67 height 13
click at [274, 179] on select "Select Liability Credit card Mortgage Investment property loan Vehicle loan Tru…" at bounding box center [247, 184] width 100 height 13
click at [197, 178] on select "Select Liability Credit card Mortgage Investment property loan Vehicle loan Tru…" at bounding box center [247, 184] width 100 height 13
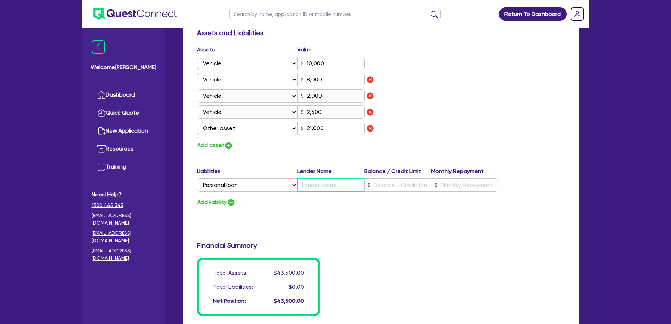
click at [339, 178] on input "text" at bounding box center [330, 184] width 67 height 13
click at [409, 178] on input "text" at bounding box center [397, 184] width 67 height 13
click at [399, 178] on input "text" at bounding box center [397, 184] width 67 height 13
click at [457, 178] on input "text" at bounding box center [464, 184] width 67 height 13
click at [341, 178] on input "text" at bounding box center [330, 184] width 67 height 13
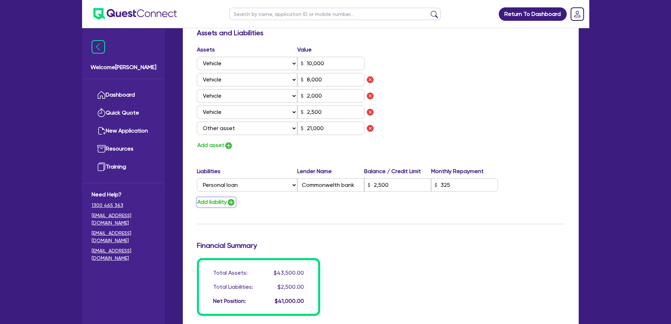
click at [225, 197] on button "Add liability" at bounding box center [216, 202] width 39 height 10
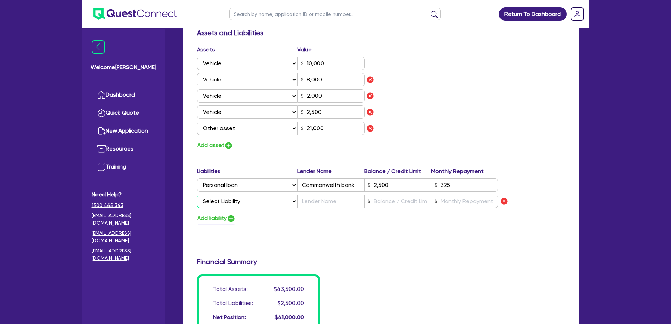
click at [253, 194] on select "Select Liability Credit card Mortgage Investment property loan Vehicle loan Tru…" at bounding box center [247, 200] width 100 height 13
click at [197, 194] on select "Select Liability Credit card Mortgage Investment property loan Vehicle loan Tru…" at bounding box center [247, 200] width 100 height 13
click at [311, 197] on input "text" at bounding box center [330, 200] width 67 height 13
click at [415, 257] on h3 "Financial Summary" at bounding box center [381, 261] width 368 height 8
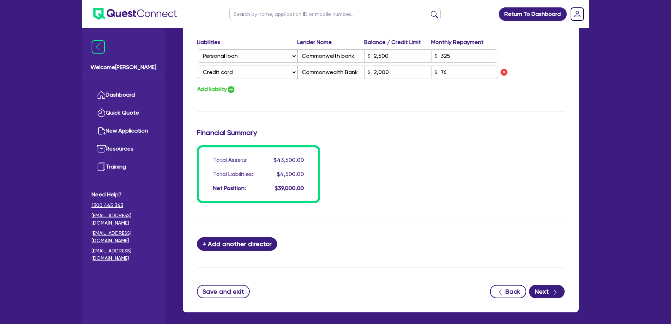
scroll to position [575, 0]
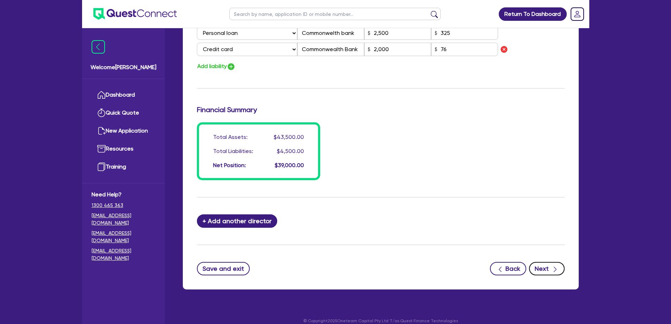
click at [543, 262] on button "Next" at bounding box center [547, 268] width 36 height 13
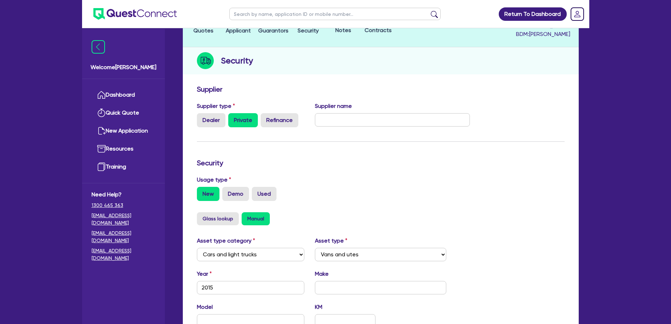
scroll to position [70, 0]
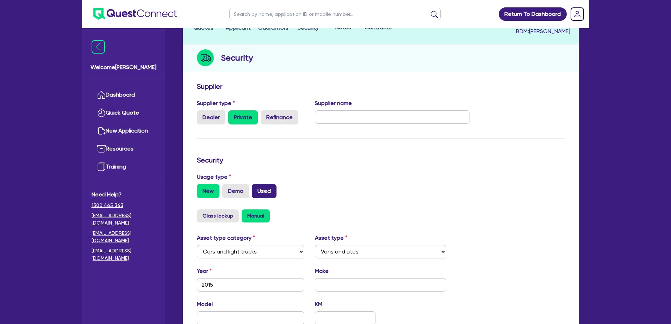
click at [270, 184] on label "Used" at bounding box center [264, 191] width 25 height 14
click at [256, 184] on input "Used" at bounding box center [254, 186] width 5 height 5
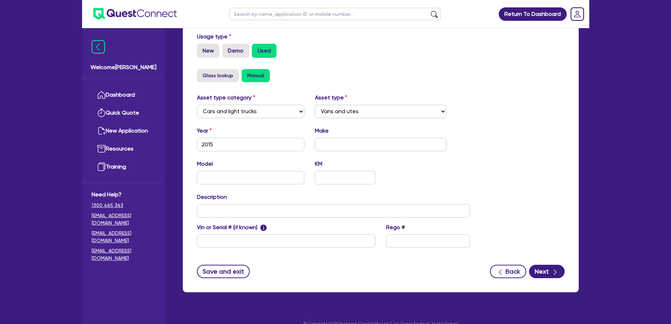
scroll to position [211, 0]
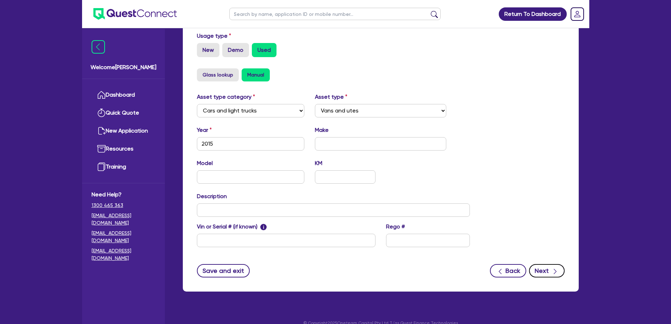
click at [555, 266] on div "button" at bounding box center [555, 270] width 7 height 9
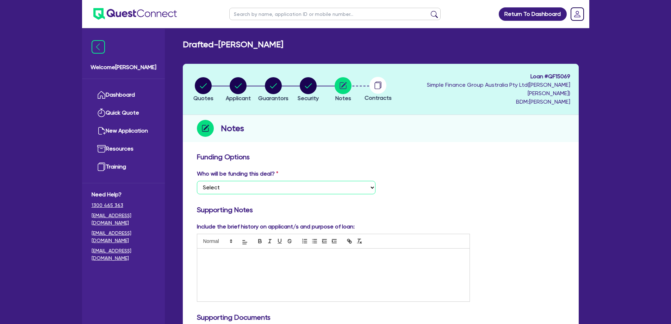
click at [239, 181] on select "Select I want Quest to fund 100% I will fund 100% I will co-fund with Quest Oth…" at bounding box center [286, 187] width 179 height 13
click at [197, 181] on select "Select I want Quest to fund 100% I will fund 100% I will co-fund with Quest Oth…" at bounding box center [286, 187] width 179 height 13
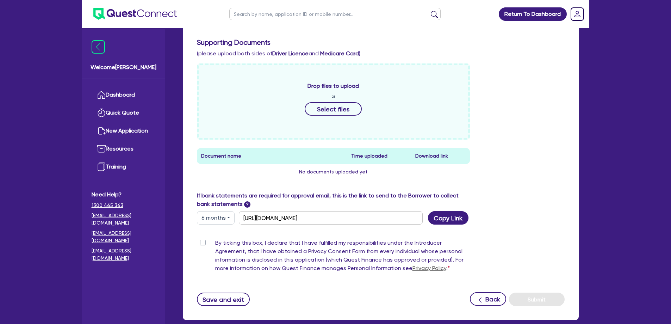
scroll to position [282, 0]
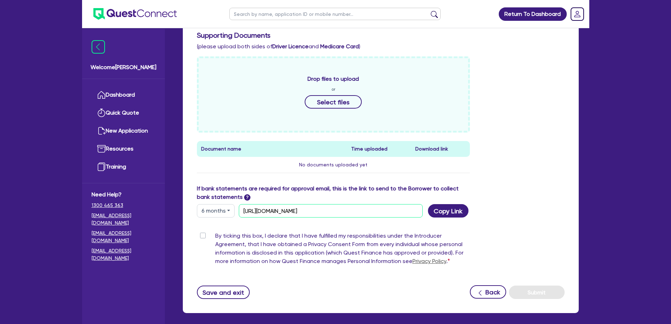
click at [384, 204] on input "[URL][DOMAIN_NAME]" at bounding box center [331, 210] width 184 height 13
drag, startPoint x: 385, startPoint y: 202, endPoint x: 249, endPoint y: 201, distance: 136.3
click at [240, 204] on input "[URL][DOMAIN_NAME]" at bounding box center [331, 210] width 184 height 13
click at [229, 286] on button "Save and exit" at bounding box center [223, 291] width 53 height 13
